Goal: Task Accomplishment & Management: Use online tool/utility

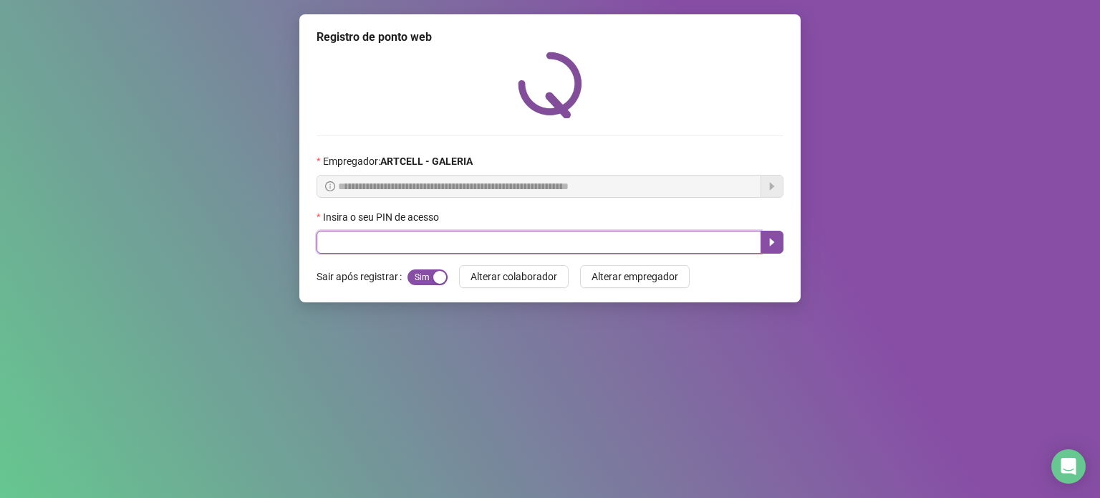
click at [434, 252] on input "text" at bounding box center [538, 242] width 445 height 23
type input "*****"
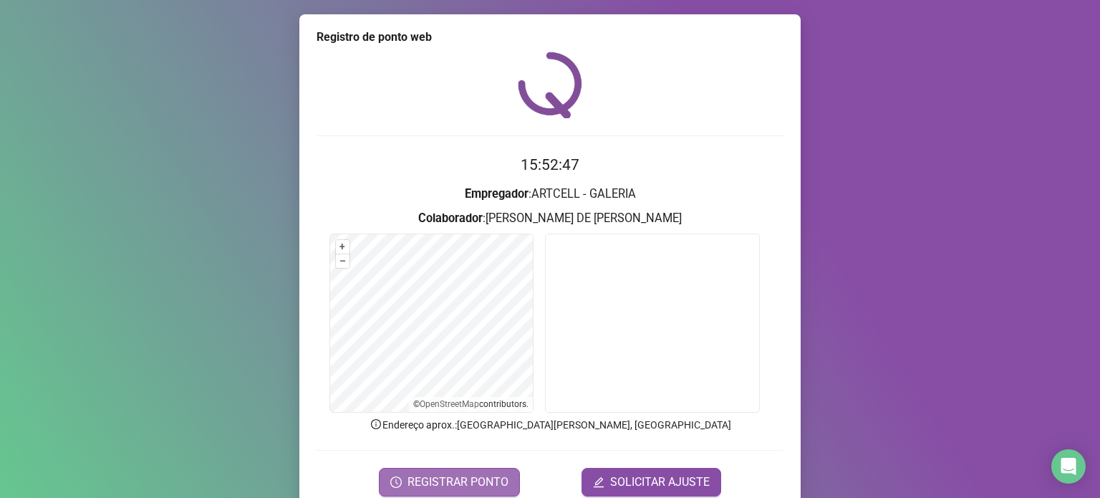
click at [452, 470] on button "REGISTRAR PONTO" at bounding box center [449, 481] width 141 height 29
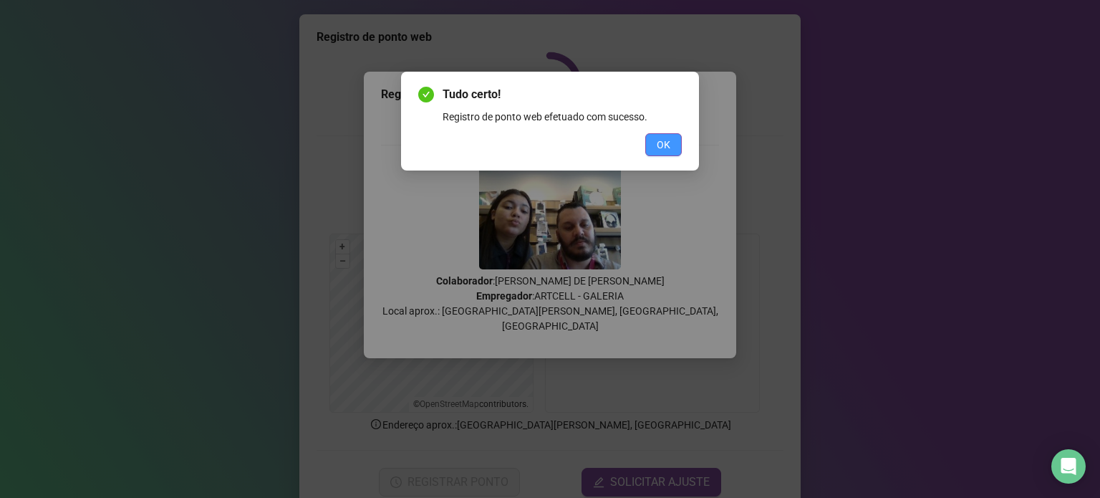
click at [675, 147] on button "OK" at bounding box center [663, 144] width 37 height 23
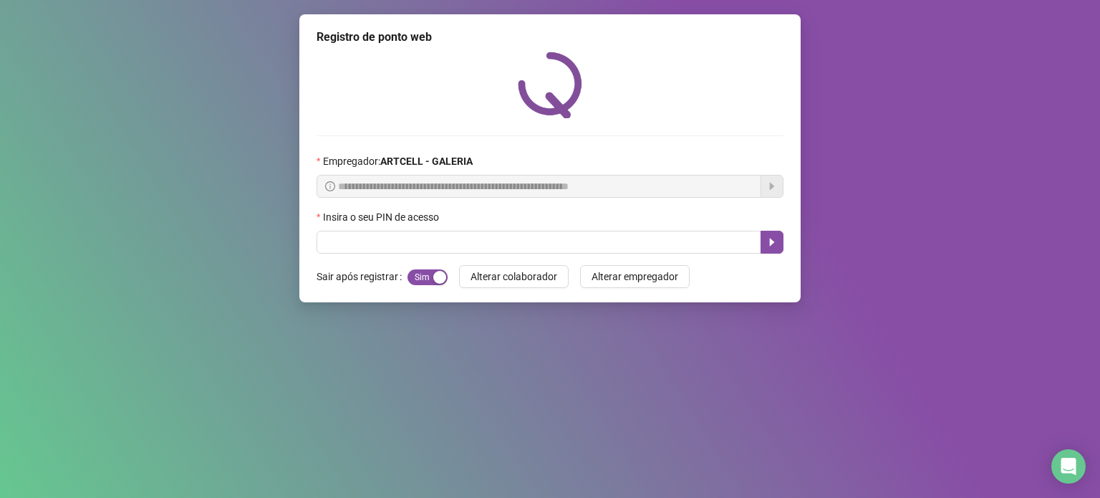
click at [688, 94] on div at bounding box center [549, 85] width 467 height 67
click at [692, 71] on div at bounding box center [549, 85] width 467 height 67
click at [449, 231] on span at bounding box center [549, 242] width 467 height 23
click at [446, 251] on input "text" at bounding box center [538, 242] width 445 height 23
type input "*****"
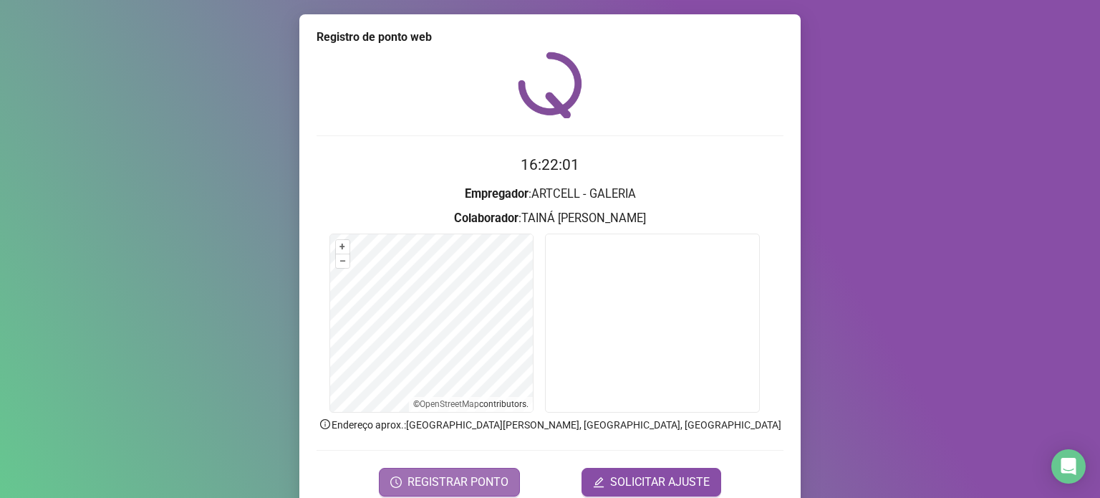
click at [418, 471] on button "REGISTRAR PONTO" at bounding box center [449, 481] width 141 height 29
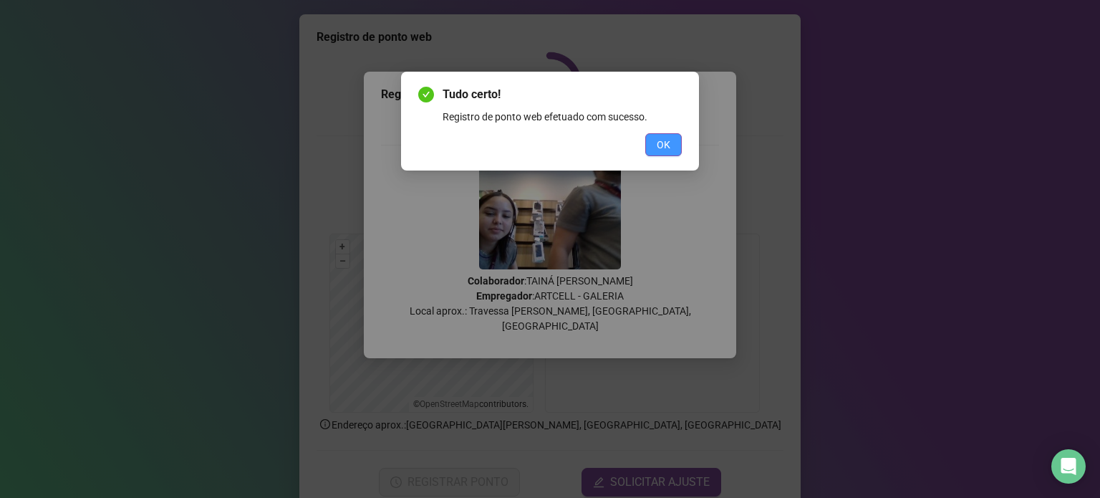
click at [646, 149] on button "OK" at bounding box center [663, 144] width 37 height 23
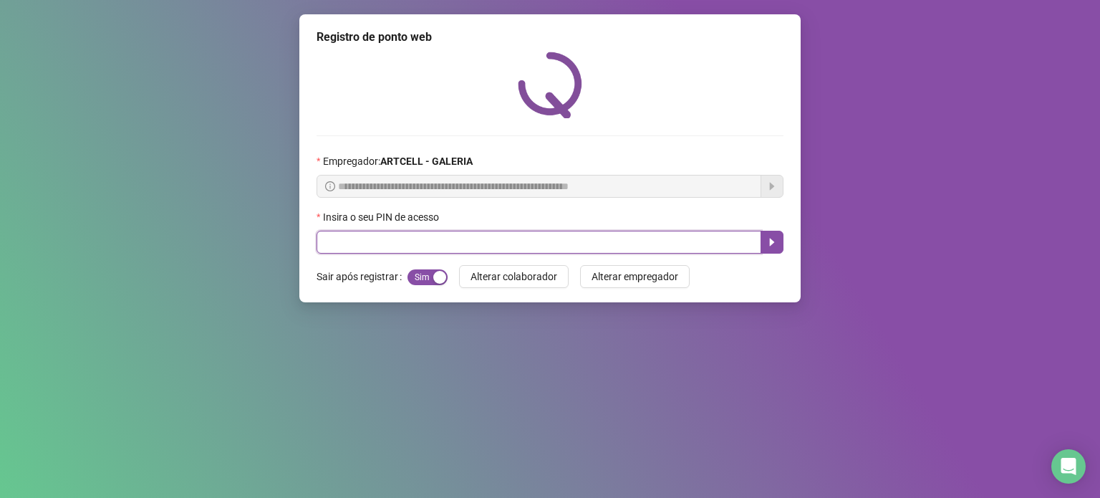
click at [388, 249] on input "text" at bounding box center [538, 242] width 445 height 23
type input "*"
type input "*****"
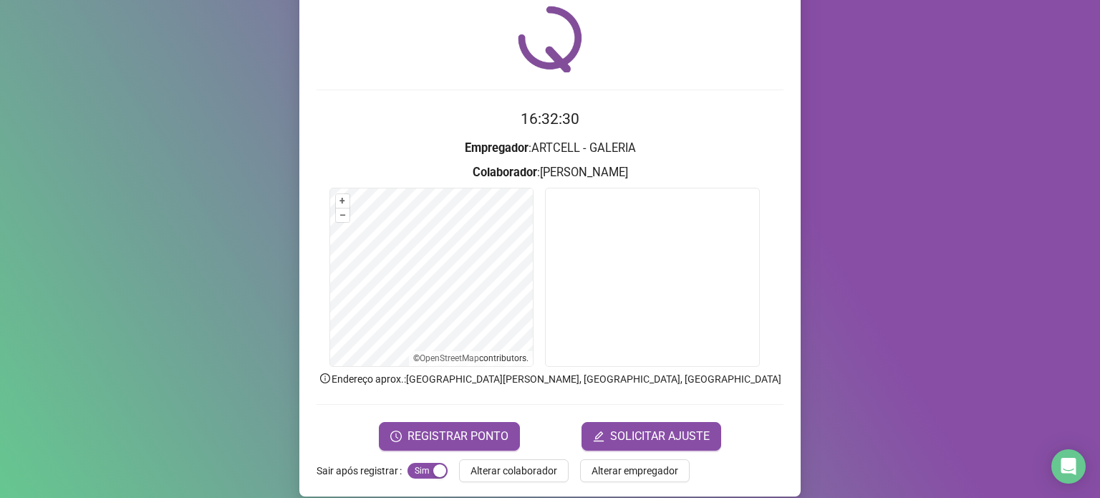
scroll to position [60, 0]
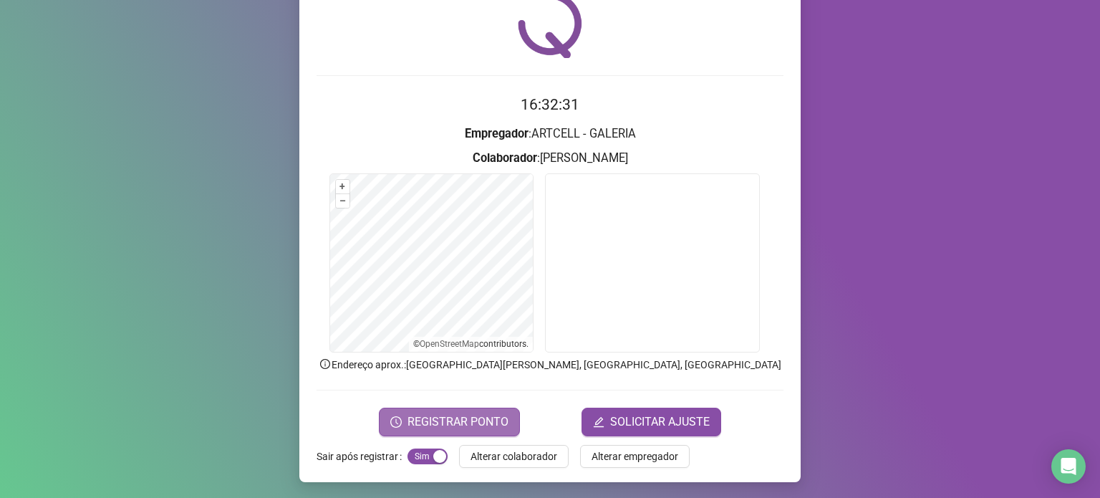
click at [455, 420] on span "REGISTRAR PONTO" at bounding box center [457, 421] width 101 height 17
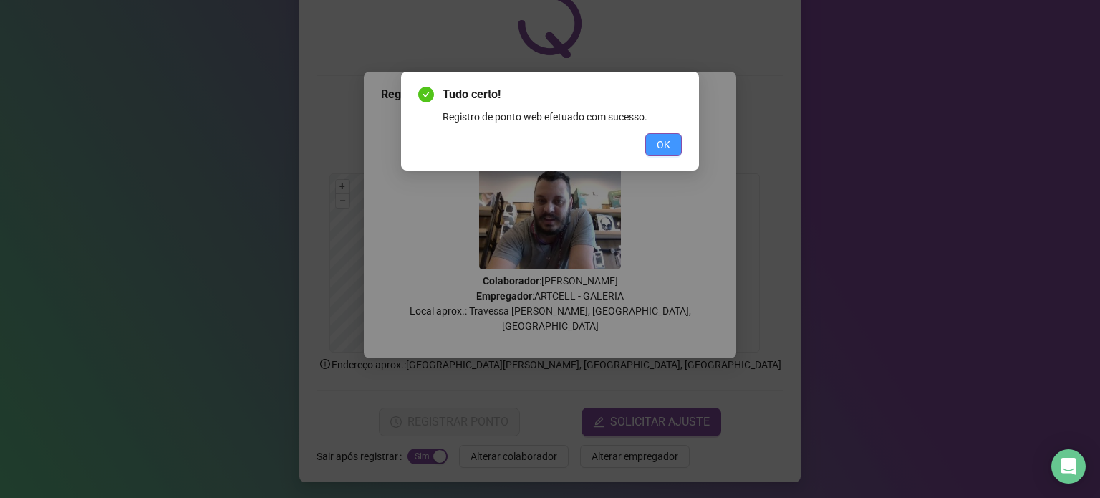
click at [661, 134] on button "OK" at bounding box center [663, 144] width 37 height 23
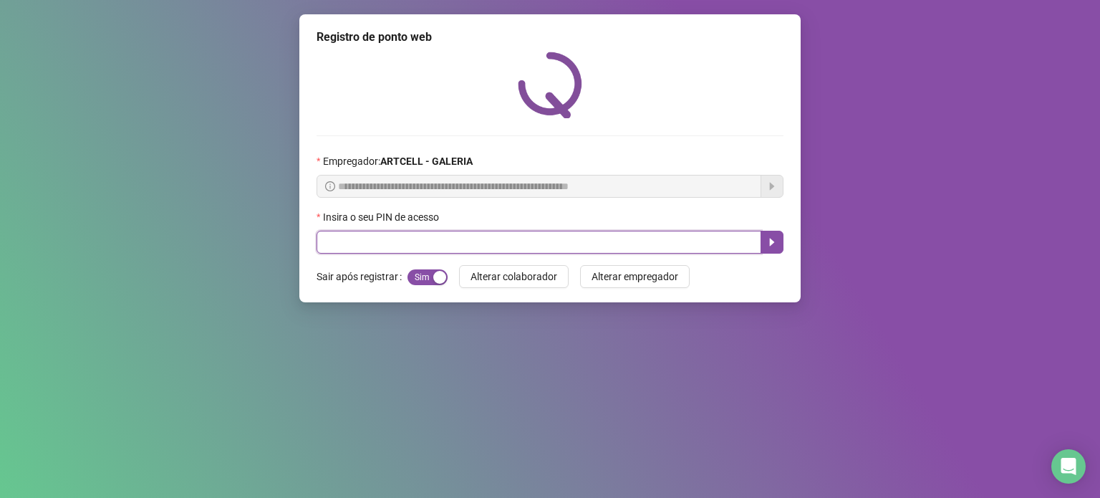
click at [649, 240] on input "text" at bounding box center [538, 242] width 445 height 23
type input "*****"
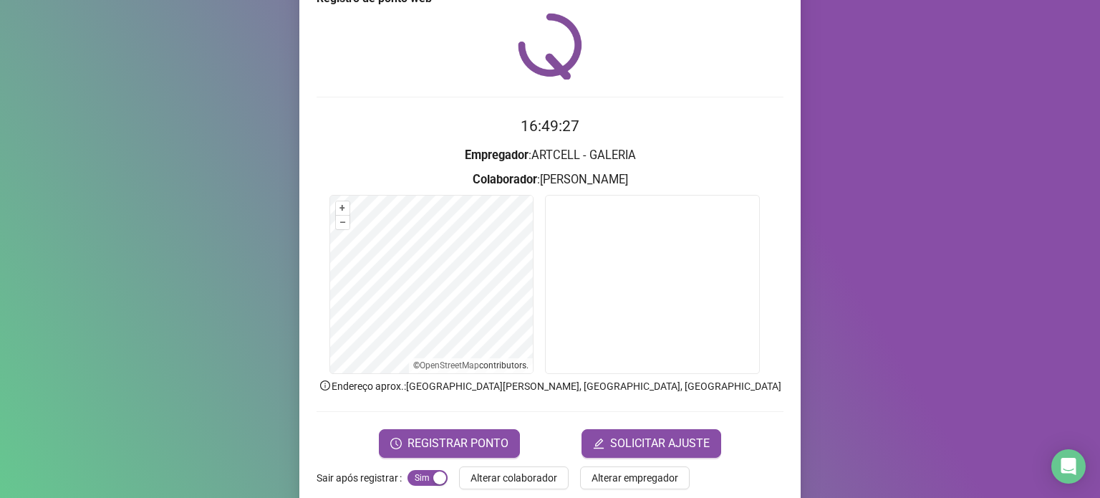
scroll to position [60, 0]
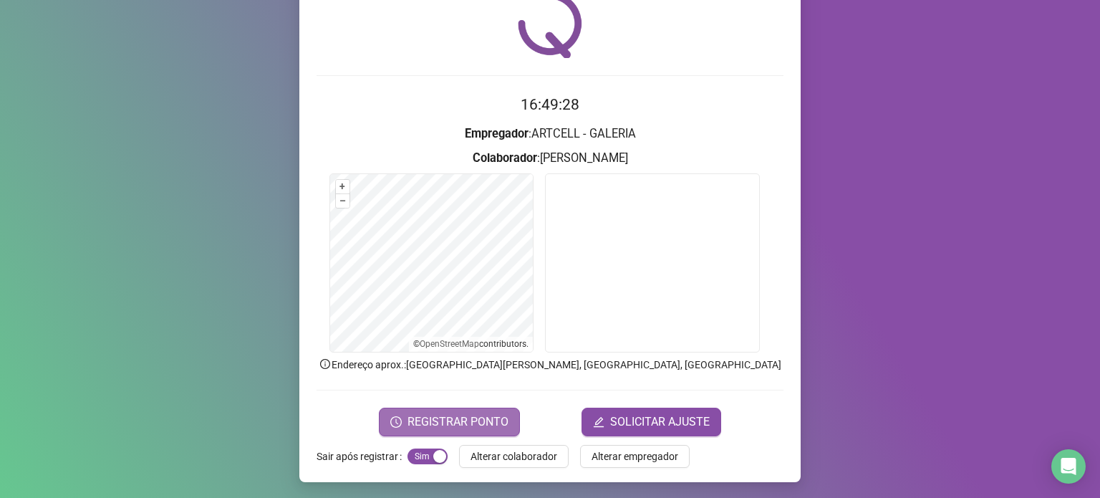
click at [472, 418] on span "REGISTRAR PONTO" at bounding box center [457, 421] width 101 height 17
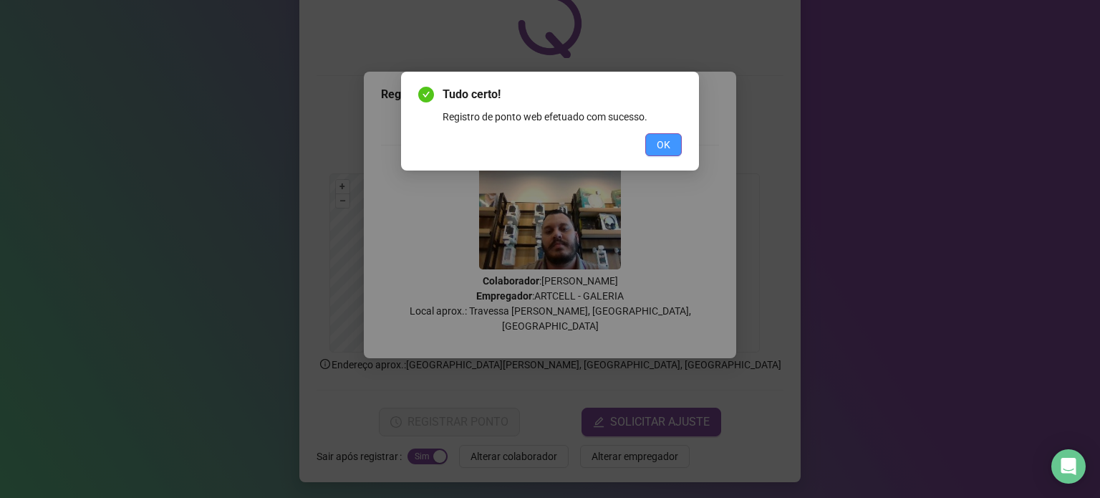
click at [653, 148] on button "OK" at bounding box center [663, 144] width 37 height 23
